Goal: Task Accomplishment & Management: Use online tool/utility

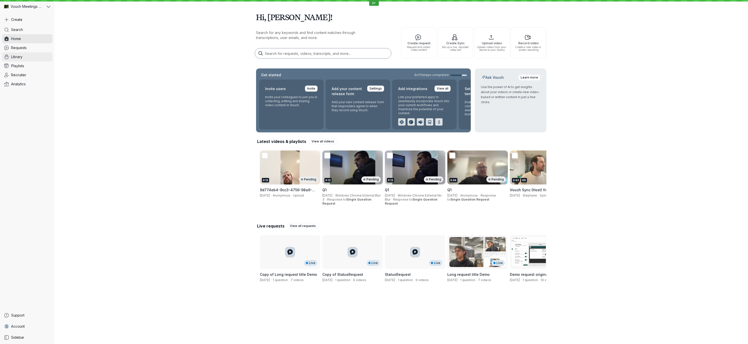
click at [27, 58] on link "Library" at bounding box center [27, 56] width 50 height 9
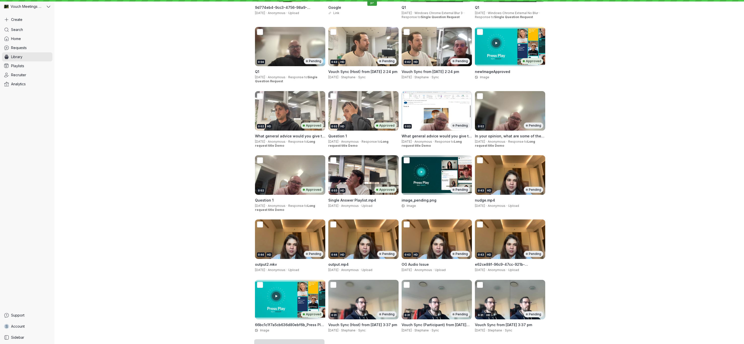
scroll to position [143, 0]
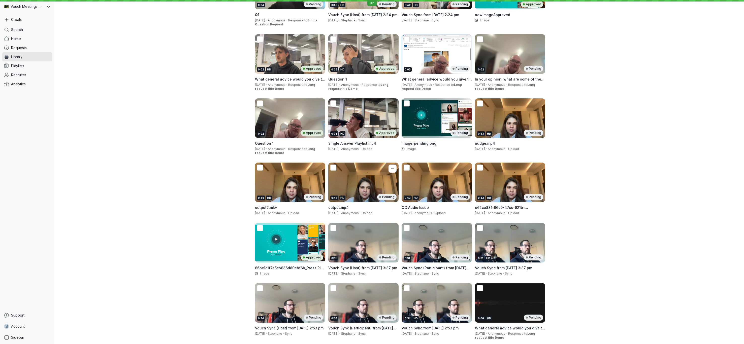
click at [347, 184] on div "0:44 HD Pending" at bounding box center [363, 183] width 70 height 40
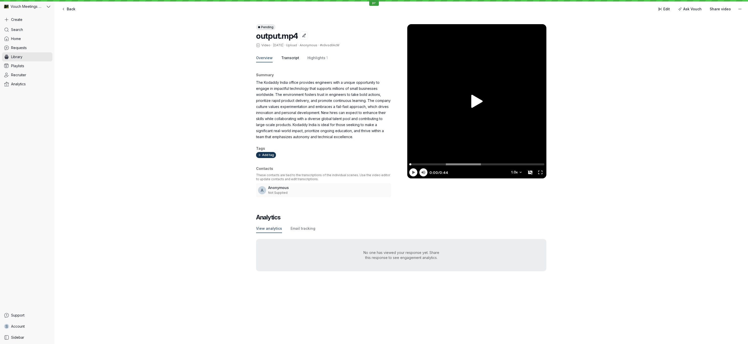
click at [289, 60] on span "Transcript" at bounding box center [290, 57] width 18 height 5
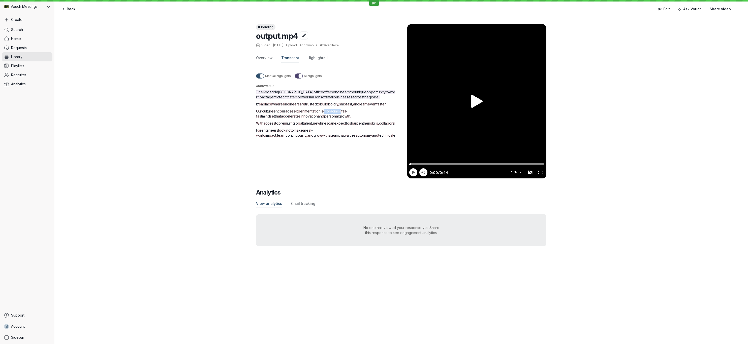
drag, startPoint x: 325, startPoint y: 116, endPoint x: 344, endPoint y: 118, distance: 19.2
click at [344, 118] on p "Our culture encourages experimentation , embracing a fail-fast mindset that acc…" at bounding box center [331, 114] width 151 height 10
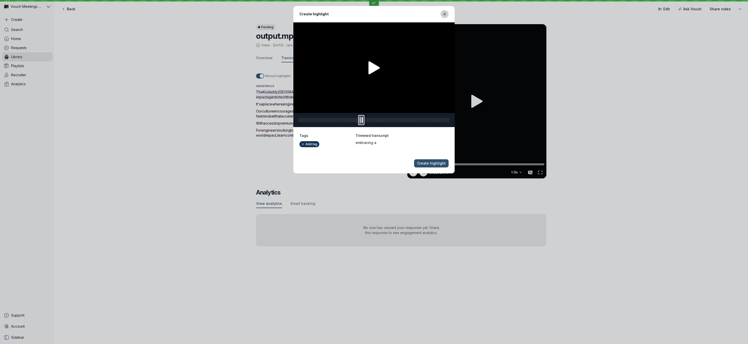
click at [441, 16] on button "Close modal" at bounding box center [444, 14] width 8 height 8
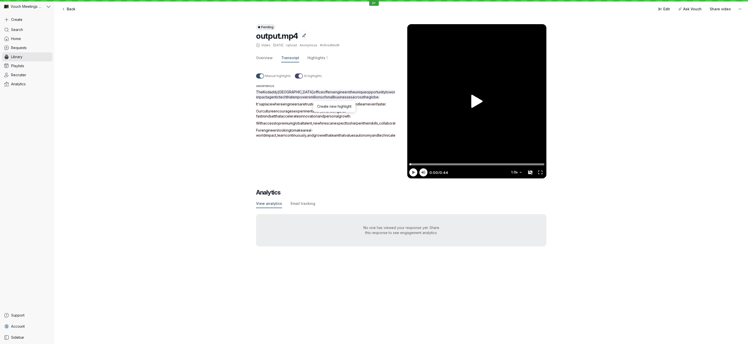
click at [275, 115] on span "mindset" at bounding box center [268, 116] width 13 height 4
drag, startPoint x: 359, startPoint y: 116, endPoint x: 343, endPoint y: 117, distance: 16.1
click at [343, 117] on p "Our culture encourages experimentation , embracing a fail-fast mindset that acc…" at bounding box center [331, 114] width 151 height 10
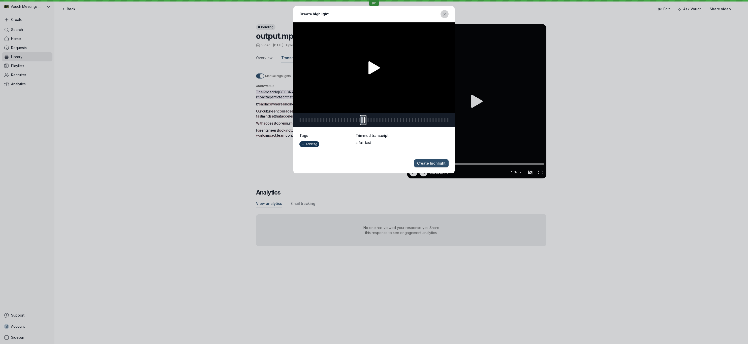
click at [442, 13] on button "Close modal" at bounding box center [444, 14] width 8 height 8
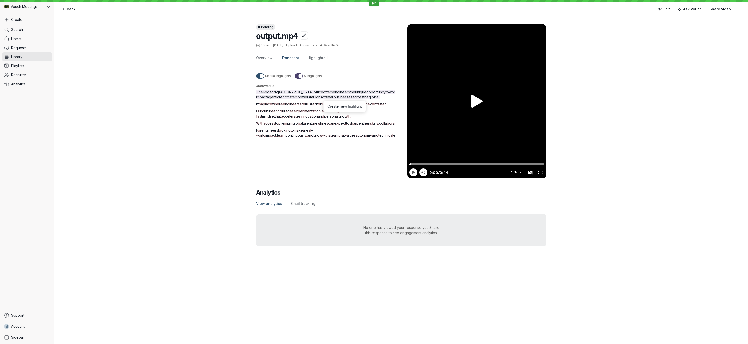
click at [364, 113] on div "The Kodaddy India office offers engineers the unique opportunity to work on hig…" at bounding box center [331, 114] width 151 height 48
drag, startPoint x: 360, startPoint y: 117, endPoint x: 375, endPoint y: 117, distance: 15.4
click at [375, 117] on p "Our culture encourages experimentation , embracing a fail-fast mindset that acc…" at bounding box center [331, 114] width 151 height 10
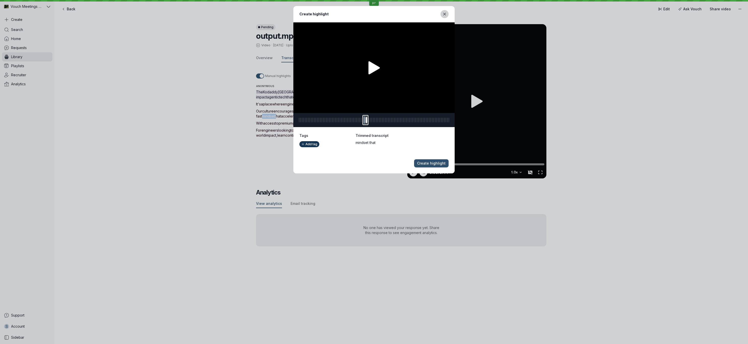
click at [445, 14] on icon "Close modal" at bounding box center [444, 14] width 4 height 4
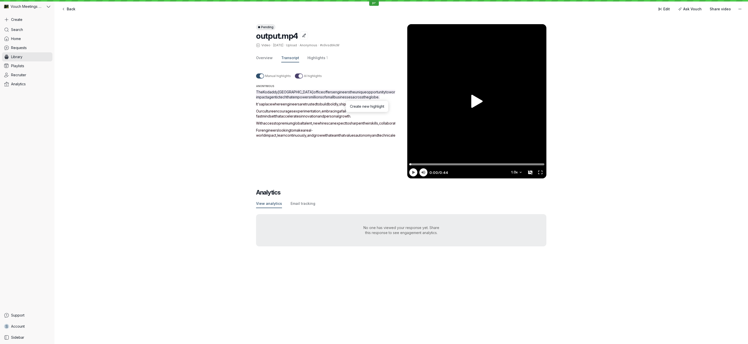
click at [371, 119] on p "Our culture encourages experimentation , embracing a fail-fast mindset that acc…" at bounding box center [331, 114] width 151 height 10
drag, startPoint x: 361, startPoint y: 116, endPoint x: 375, endPoint y: 117, distance: 14.9
click at [375, 117] on p "Our culture encourages experimentation , embracing a fail-fast mindset that acc…" at bounding box center [331, 114] width 151 height 10
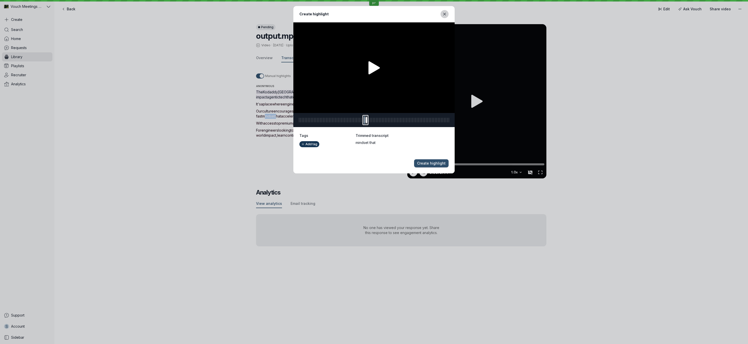
click at [442, 15] on button "Close modal" at bounding box center [444, 14] width 8 height 8
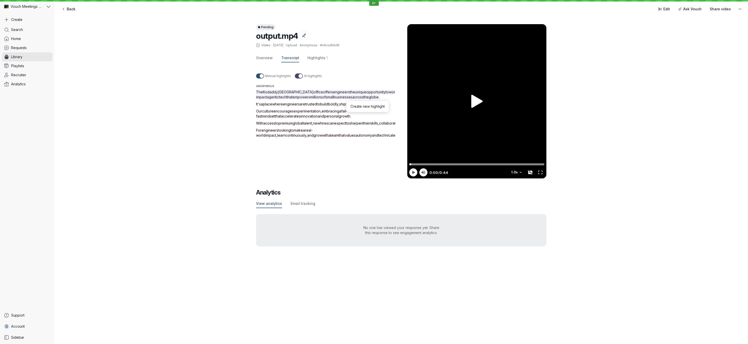
click at [347, 118] on span "fail-fast" at bounding box center [301, 113] width 91 height 9
click at [275, 117] on span "mindset" at bounding box center [268, 116] width 13 height 4
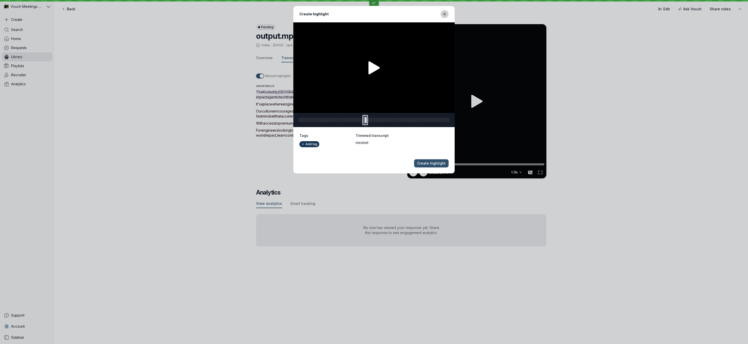
drag, startPoint x: 445, startPoint y: 15, endPoint x: 441, endPoint y: 22, distance: 7.9
click at [445, 15] on icon "Close modal" at bounding box center [444, 14] width 2 height 2
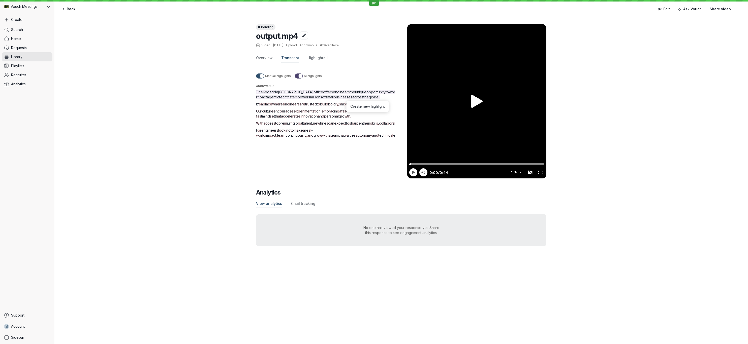
click at [275, 118] on span "mindset" at bounding box center [268, 116] width 13 height 4
drag, startPoint x: 361, startPoint y: 117, endPoint x: 375, endPoint y: 117, distance: 14.1
click at [375, 117] on p "Our culture encourages experimentation , embracing a fail-fast mindset that acc…" at bounding box center [331, 114] width 151 height 10
click at [281, 116] on span "that" at bounding box center [278, 116] width 6 height 4
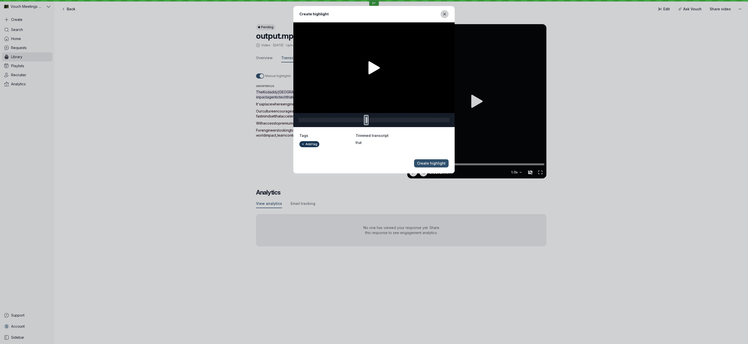
click at [443, 14] on icon "Close modal" at bounding box center [444, 14] width 4 height 4
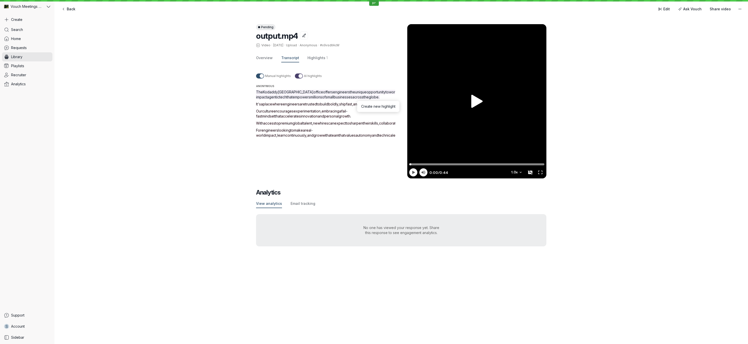
click at [279, 133] on span "looking" at bounding box center [284, 130] width 12 height 4
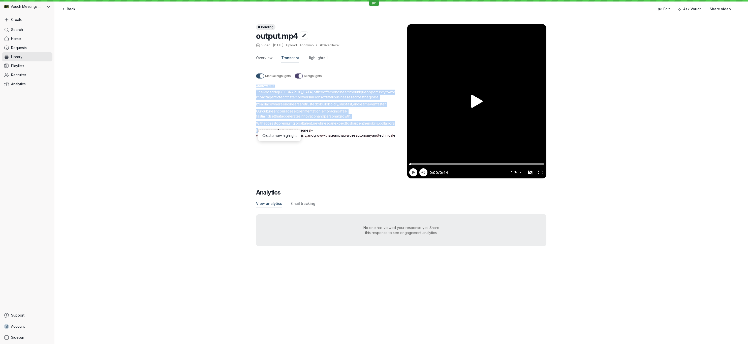
click at [279, 133] on span "looking" at bounding box center [284, 130] width 12 height 4
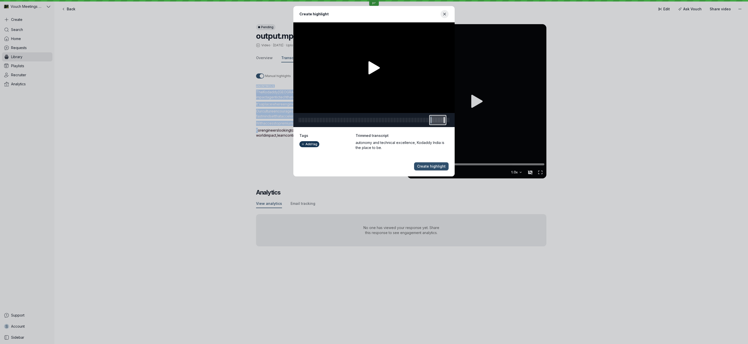
click at [431, 123] on span "0:38" at bounding box center [431, 120] width 0 height 6
click at [446, 15] on icon "Close modal" at bounding box center [444, 14] width 4 height 4
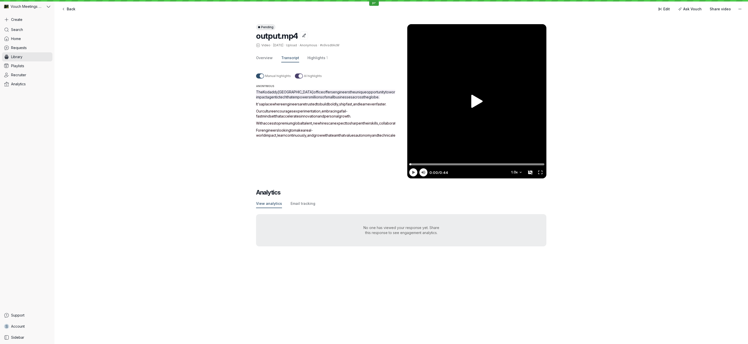
click at [346, 126] on p "With access to premium global talent , new hires can expect to sharpen their sk…" at bounding box center [331, 123] width 151 height 5
click at [313, 90] on span "office" at bounding box center [318, 92] width 10 height 4
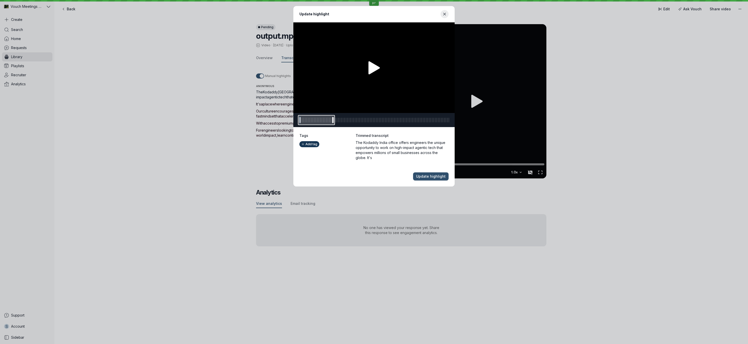
click at [333, 118] on span "0:10" at bounding box center [333, 120] width 0 height 6
click at [435, 175] on span "Update highlight" at bounding box center [430, 176] width 29 height 5
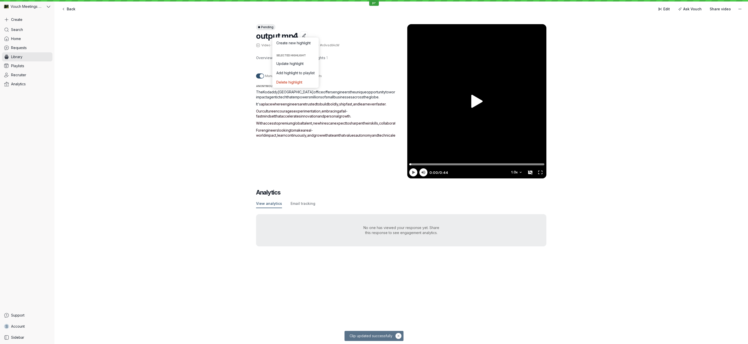
click at [344, 107] on p "It's a place where engineers are trusted to build boldly , ship fast , and lear…" at bounding box center [331, 104] width 151 height 5
